Goal: Navigation & Orientation: Find specific page/section

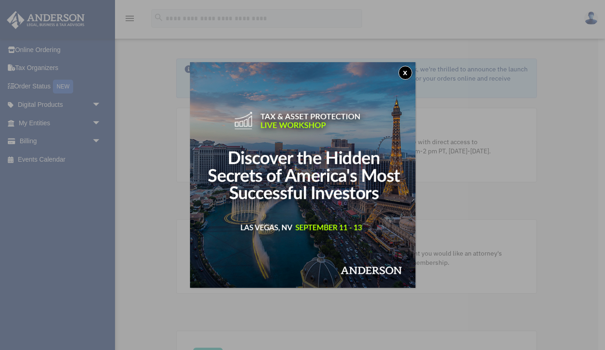
click at [406, 70] on button "x" at bounding box center [406, 73] width 14 height 14
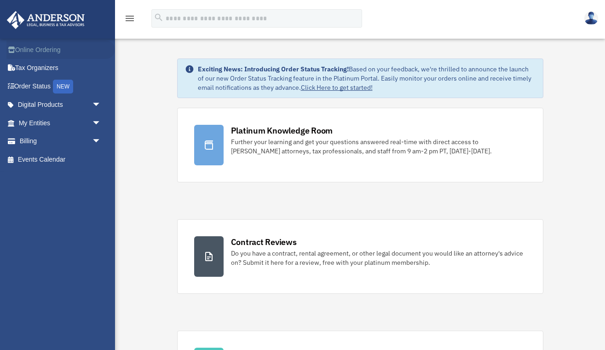
click at [38, 46] on link "Online Ordering" at bounding box center [60, 50] width 109 height 18
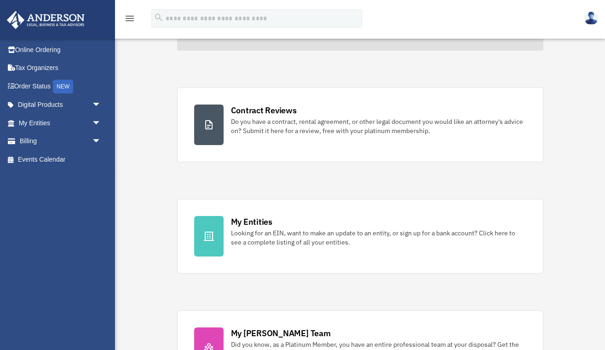
scroll to position [133, 0]
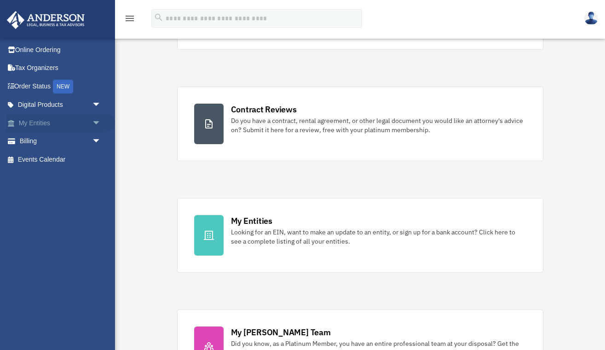
click at [58, 123] on link "My Entities arrow_drop_down" at bounding box center [60, 123] width 109 height 18
click at [99, 123] on span "arrow_drop_down" at bounding box center [101, 123] width 18 height 19
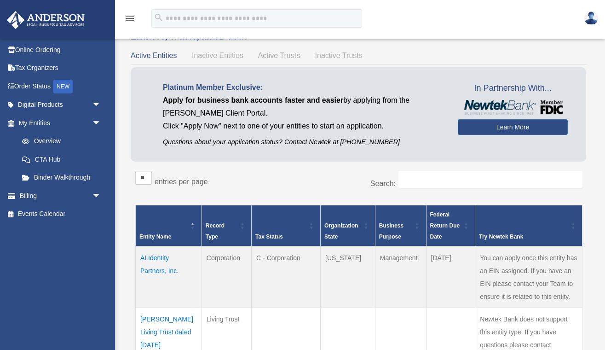
scroll to position [24, 0]
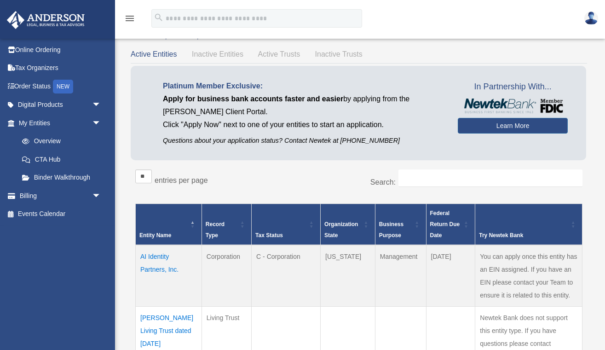
click at [224, 53] on span "Inactive Entities" at bounding box center [218, 54] width 52 height 8
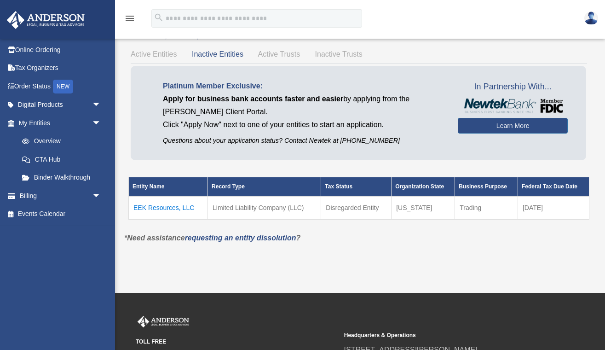
click at [152, 50] on span "Active Entities" at bounding box center [154, 54] width 46 height 8
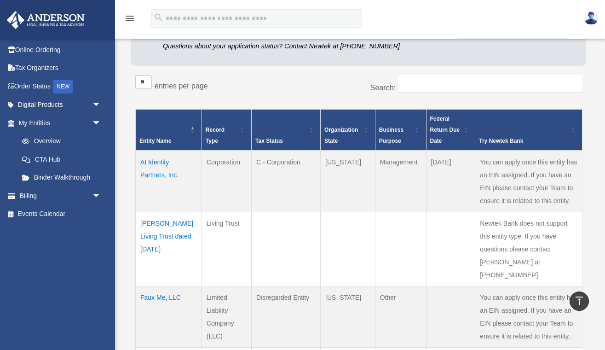
scroll to position [0, 0]
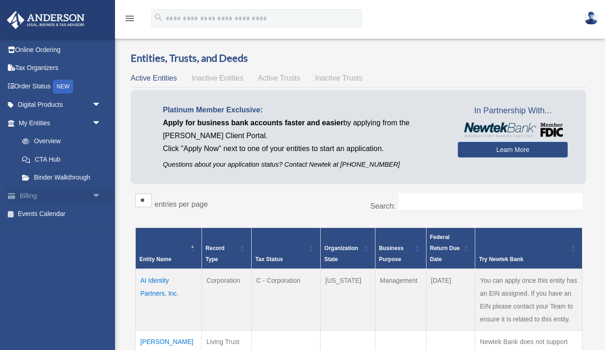
click at [82, 196] on link "Billing arrow_drop_down" at bounding box center [60, 195] width 109 height 18
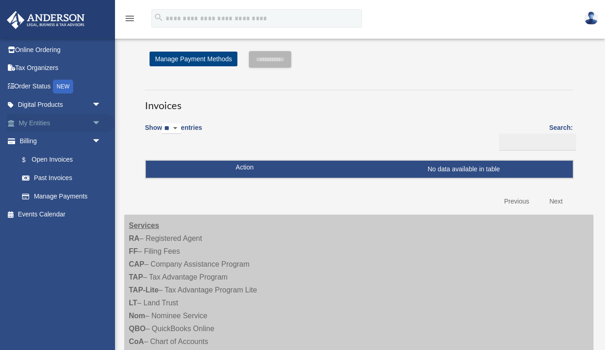
click at [40, 126] on link "My Entities arrow_drop_down" at bounding box center [60, 123] width 109 height 18
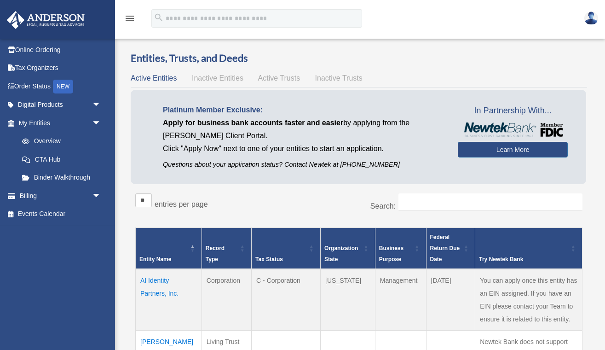
scroll to position [11, 0]
